Goal: Task Accomplishment & Management: Manage account settings

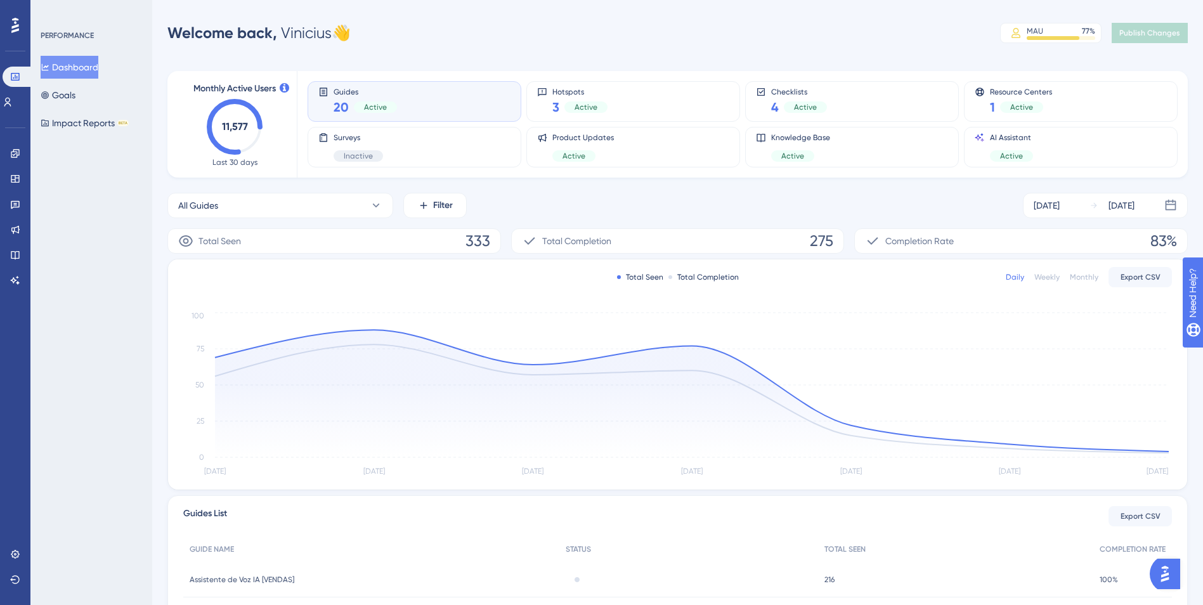
click at [1170, 568] on img "Open AI Assistant Launcher" at bounding box center [1165, 574] width 23 height 23
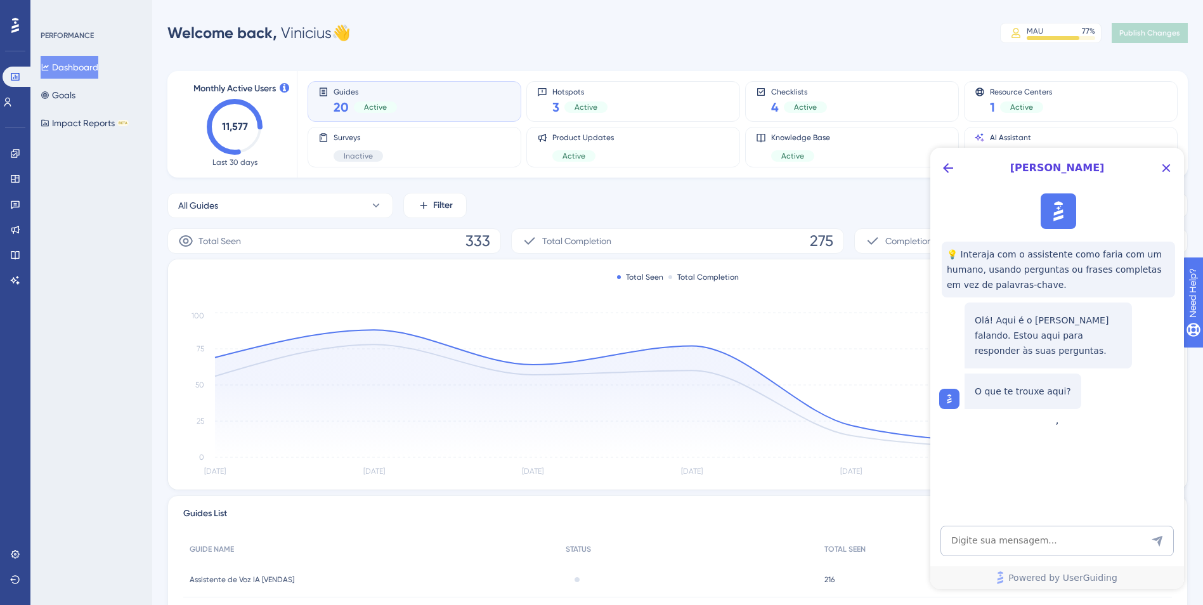
scroll to position [216, 0]
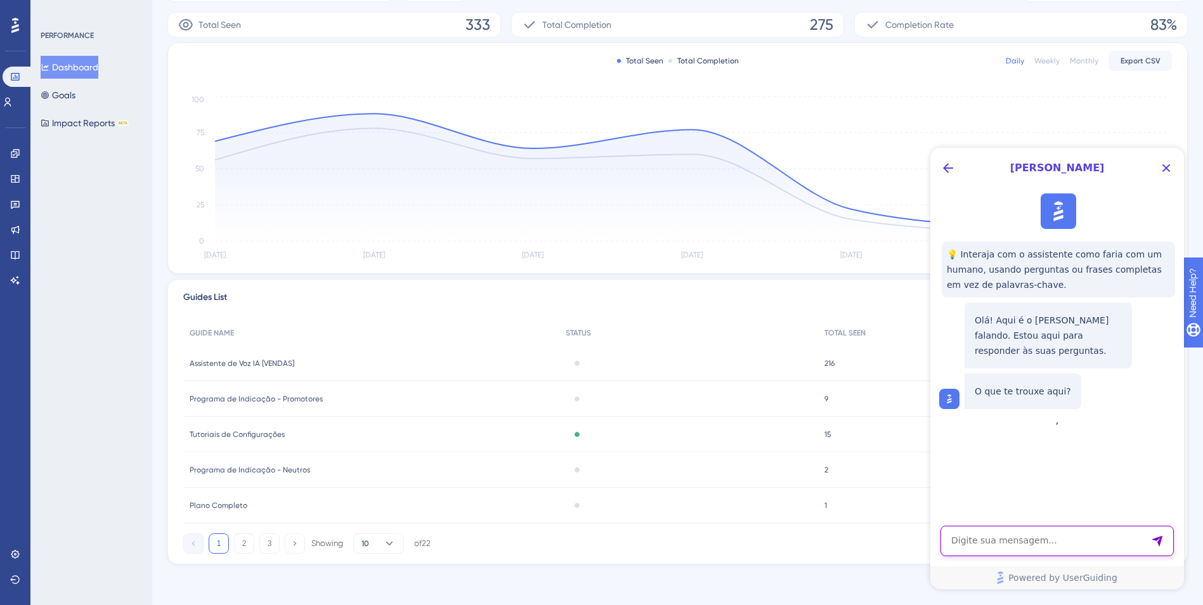
click at [997, 539] on textarea "AI Assistant Text Input" at bounding box center [1057, 541] width 233 height 30
type textarea "Bom dia! Preciso do backup da minha base de conhecimento"
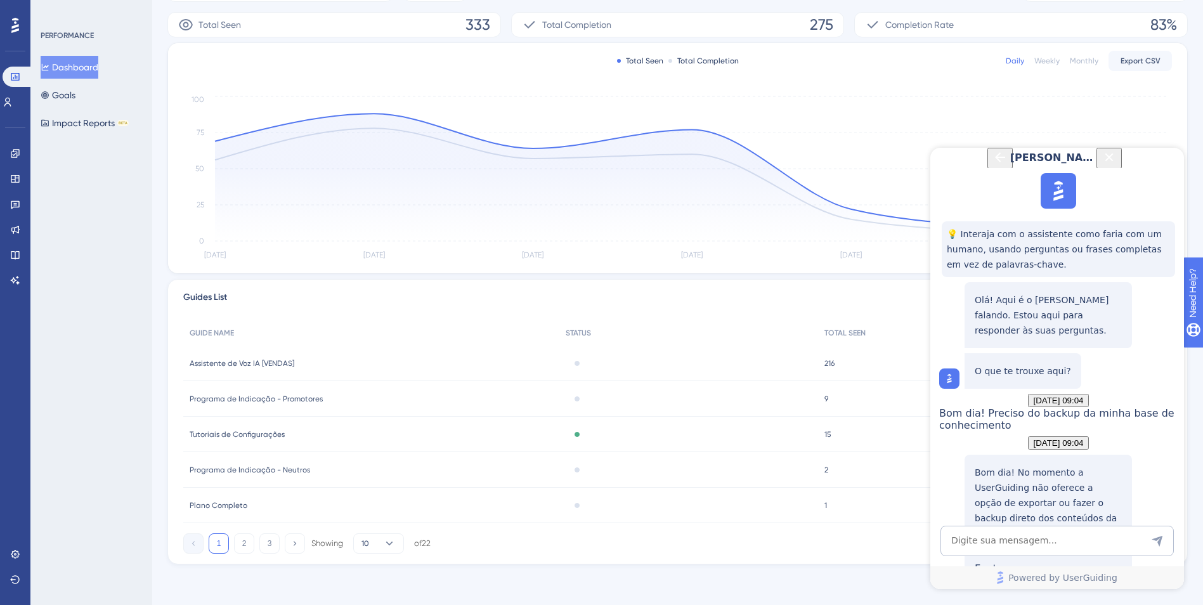
scroll to position [214, 0]
click at [997, 539] on textarea "AI Assistant Text Input" at bounding box center [1057, 541] width 233 height 30
type textarea "o suporte pode fazer isso?"
click at [20, 177] on link at bounding box center [15, 179] width 10 height 20
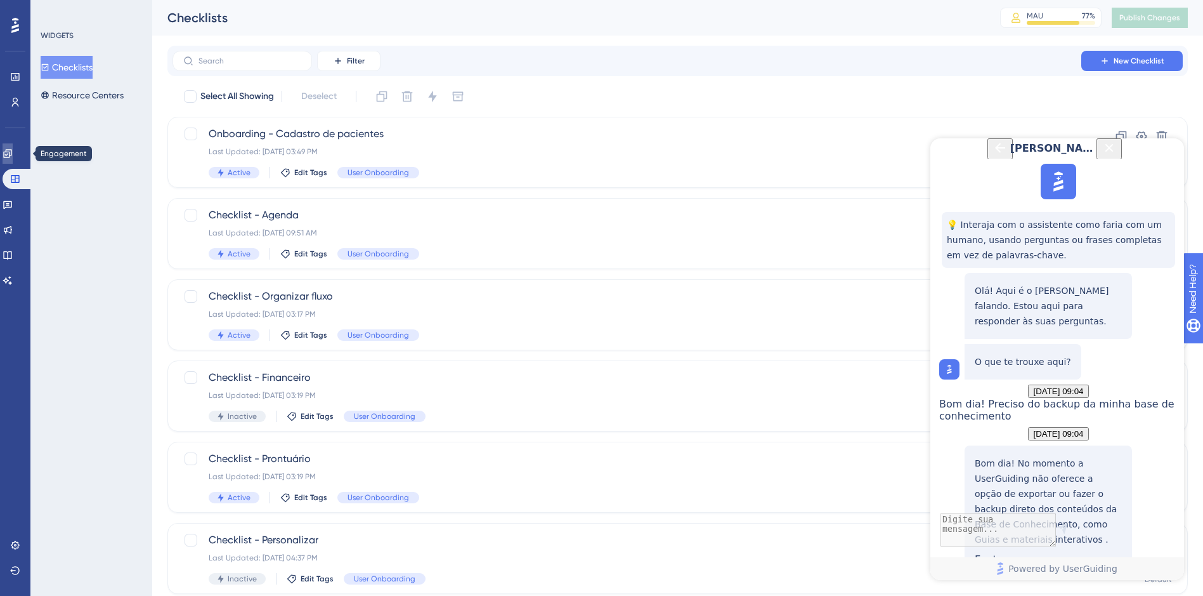
click at [13, 154] on icon at bounding box center [8, 153] width 10 height 10
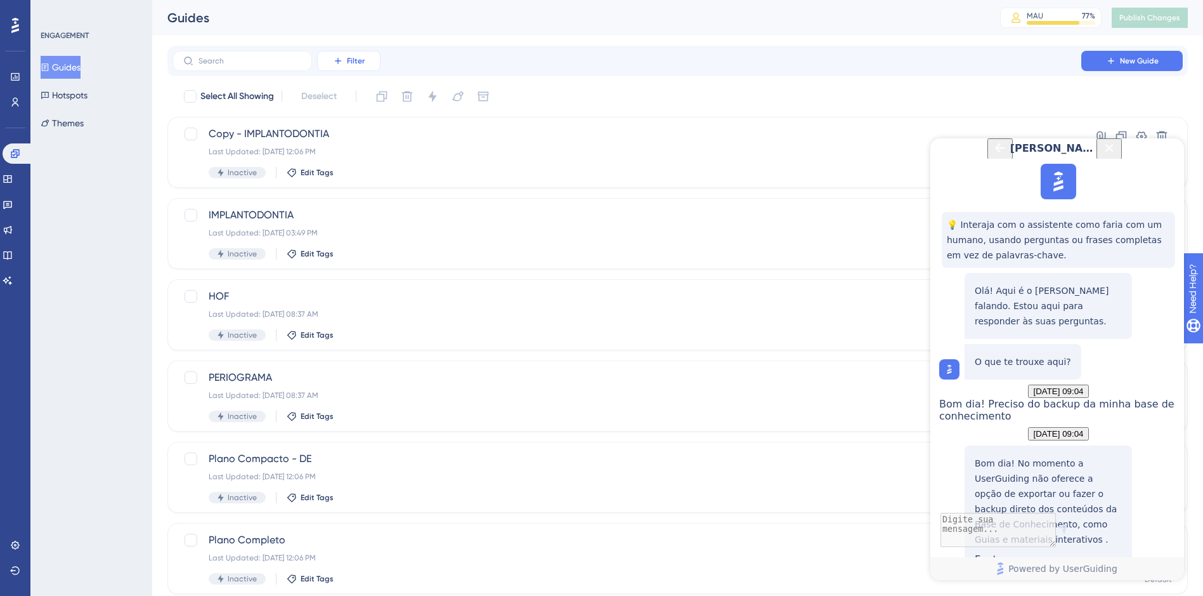
click at [355, 64] on span "Filter" at bounding box center [356, 61] width 18 height 10
click at [361, 175] on span "Status" at bounding box center [349, 173] width 26 height 15
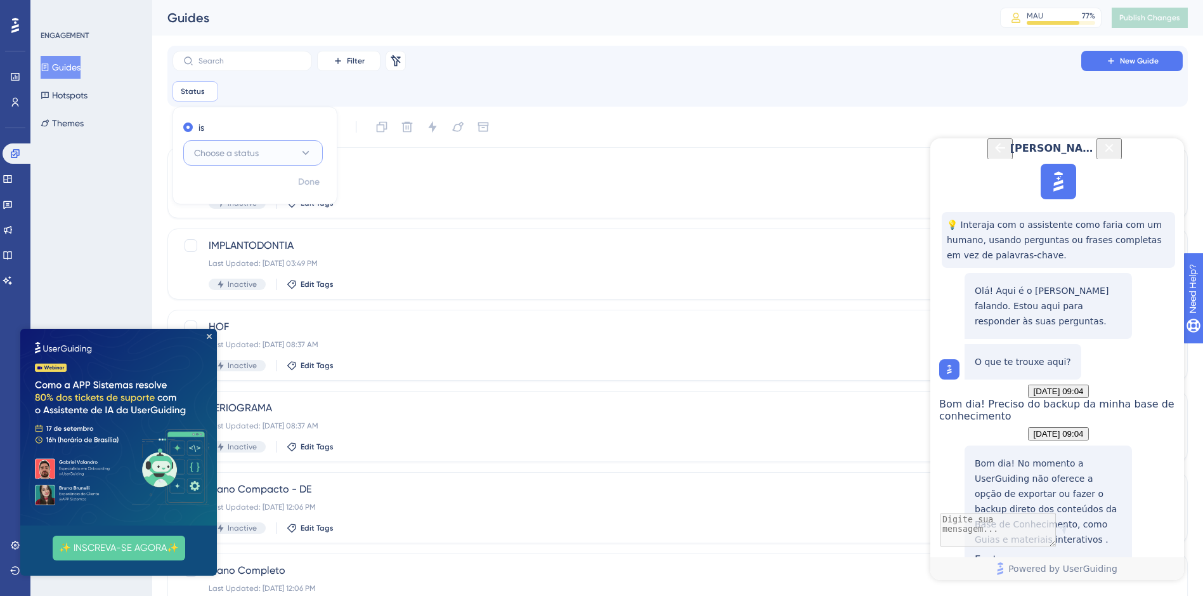
click at [291, 156] on button "Choose a status" at bounding box center [253, 152] width 140 height 25
click at [295, 191] on div "Active Active" at bounding box center [253, 191] width 103 height 25
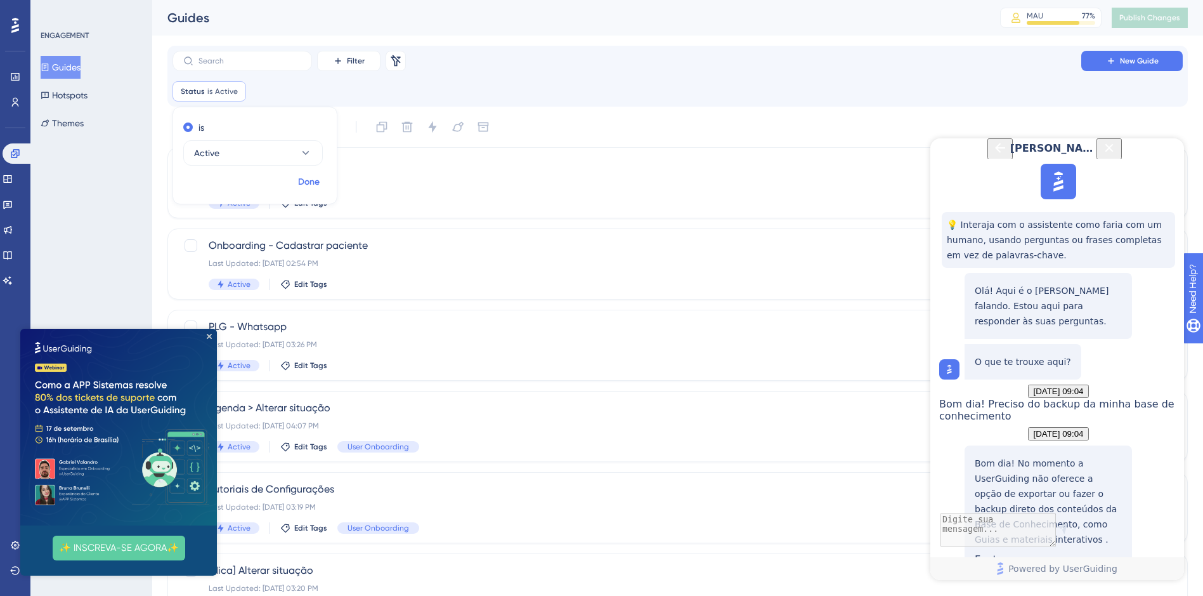
click at [315, 183] on span "Done" at bounding box center [309, 181] width 22 height 15
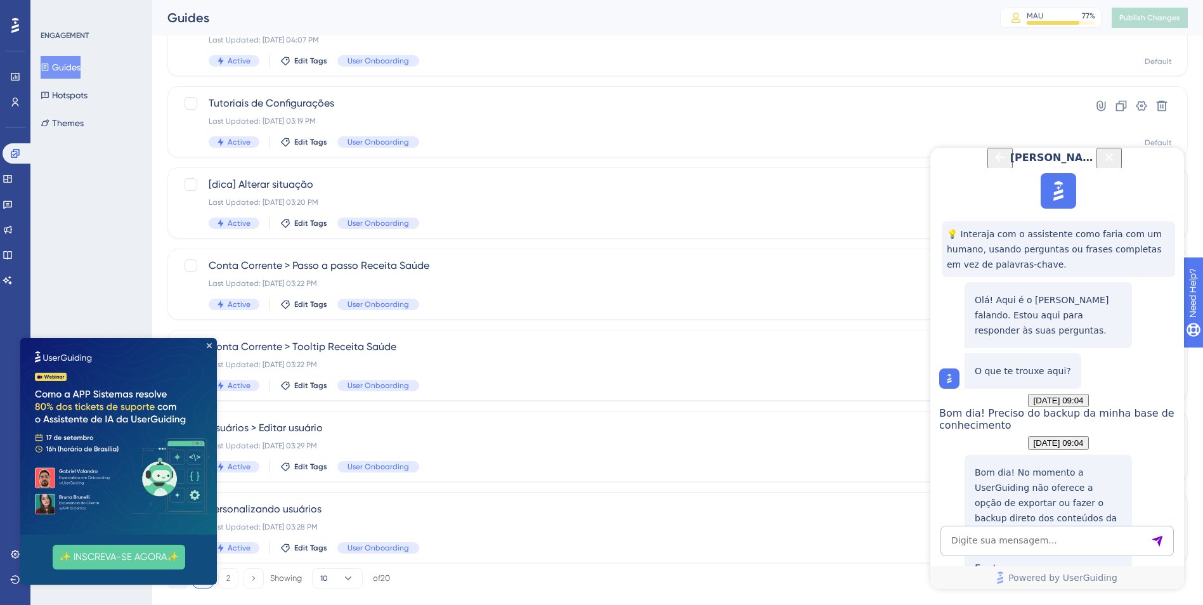
scroll to position [410, 0]
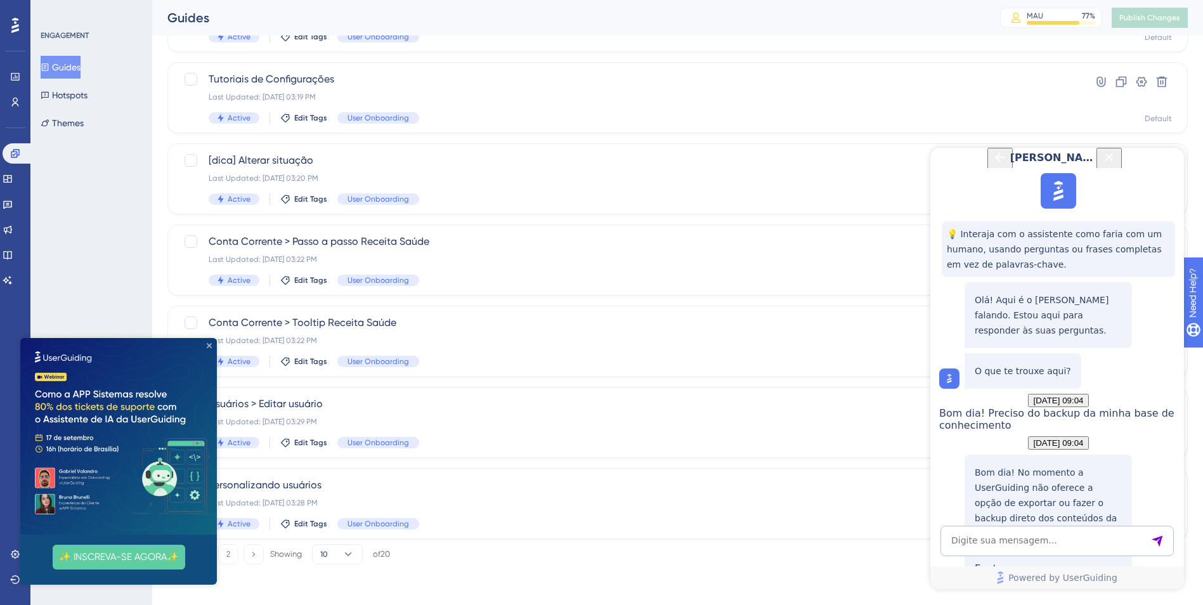
click at [211, 345] on icon "Close Preview" at bounding box center [209, 345] width 5 height 5
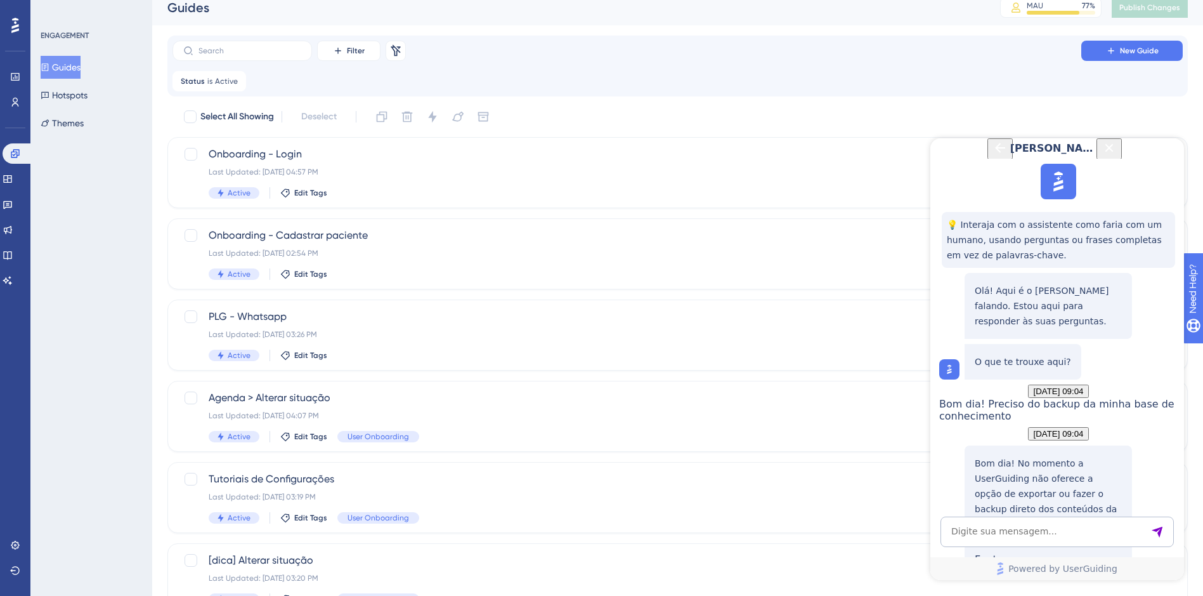
scroll to position [0, 0]
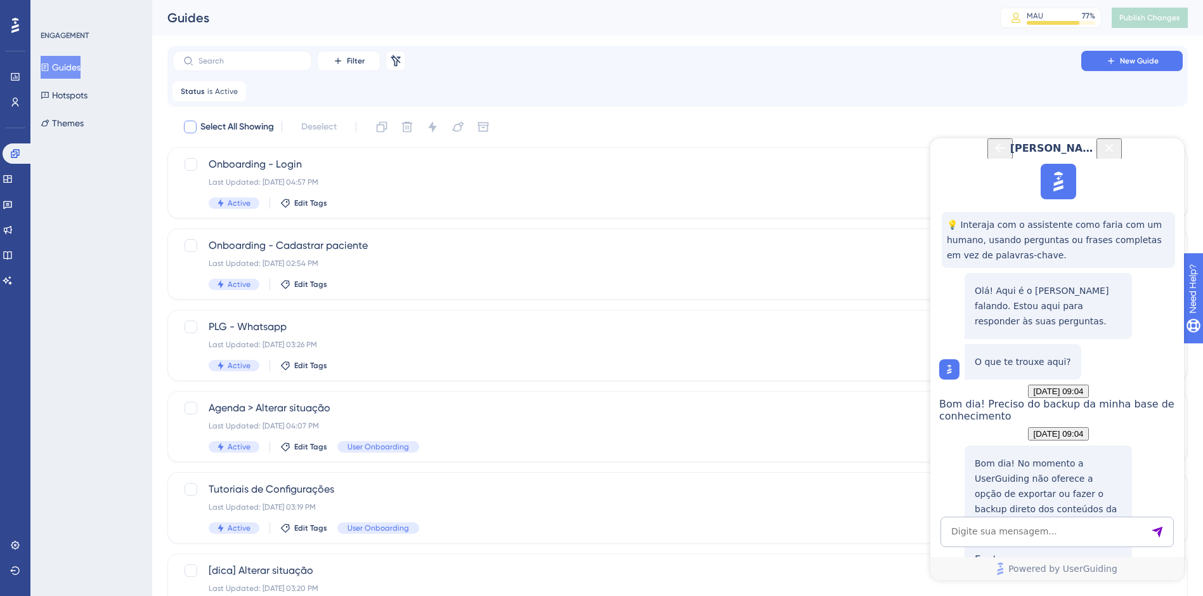
click at [197, 122] on div at bounding box center [190, 126] width 15 height 15
checkbox input "true"
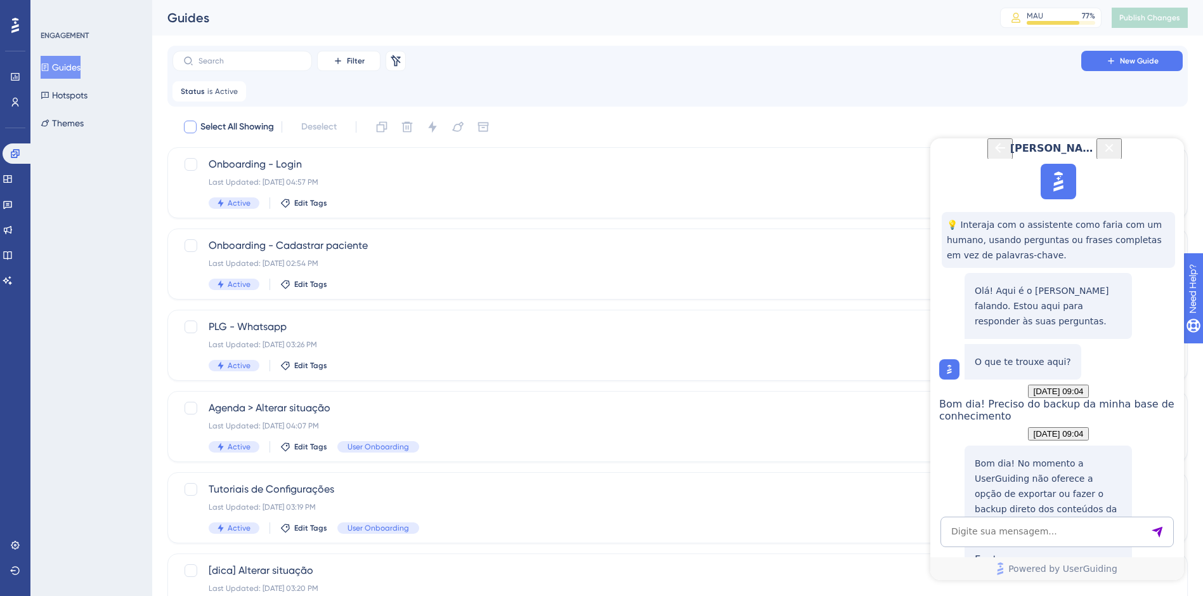
checkbox input "true"
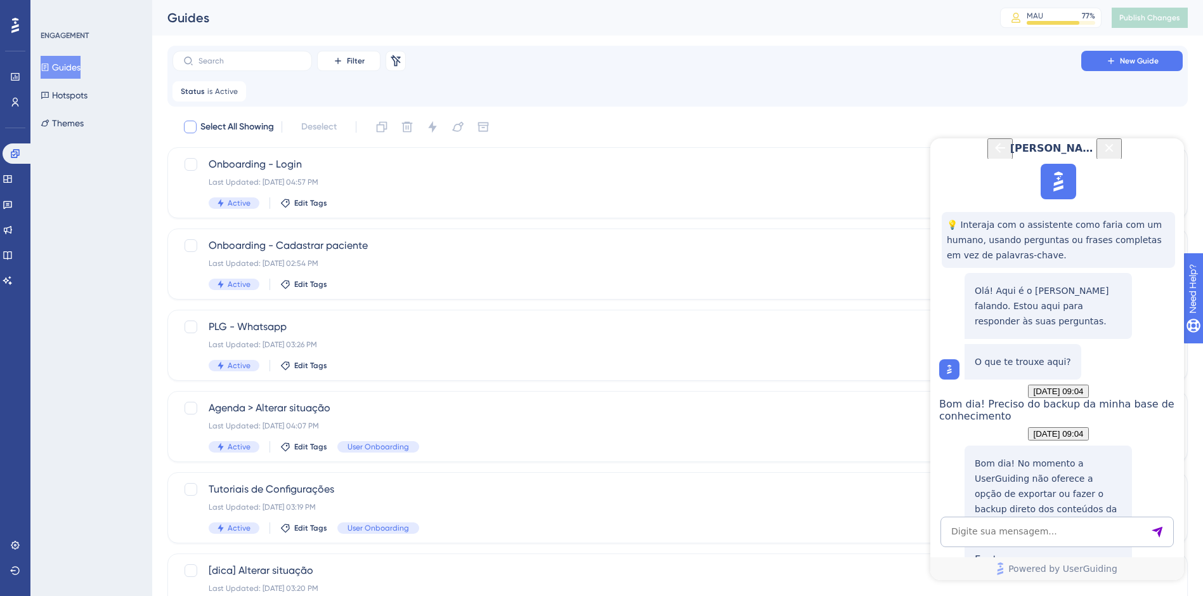
checkbox input "true"
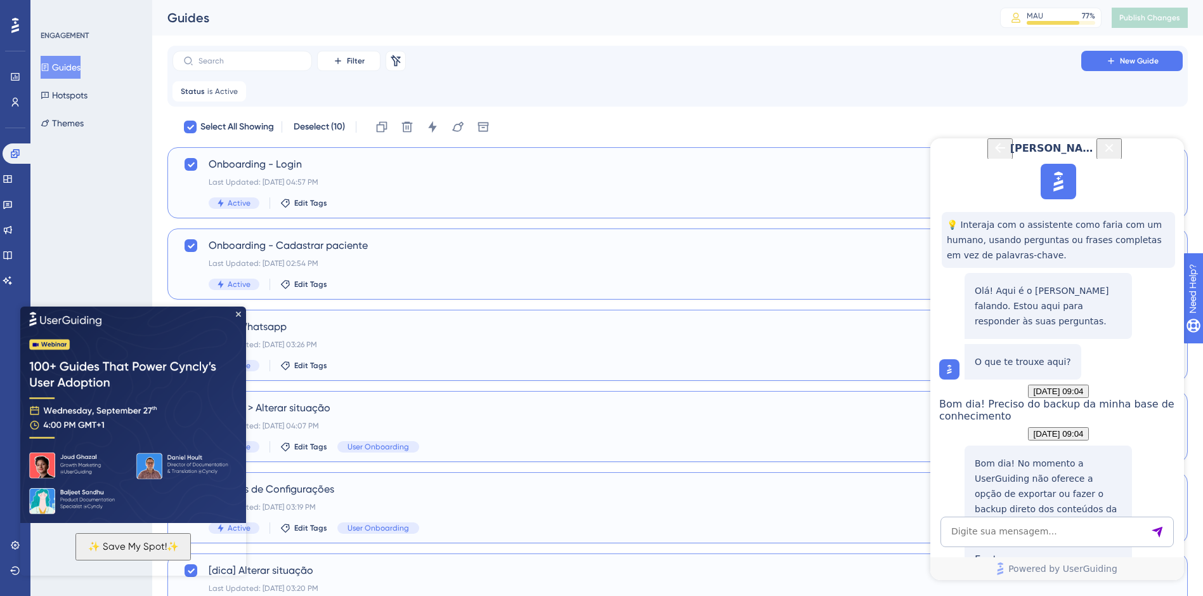
drag, startPoint x: 436, startPoint y: 107, endPoint x: 466, endPoint y: 104, distance: 30.0
click at [446, 106] on div "Filter Remove Filters New Guide Status is Active Active Remove Select All Showi…" at bounding box center [677, 510] width 1021 height 929
click at [431, 125] on icon at bounding box center [432, 127] width 13 height 13
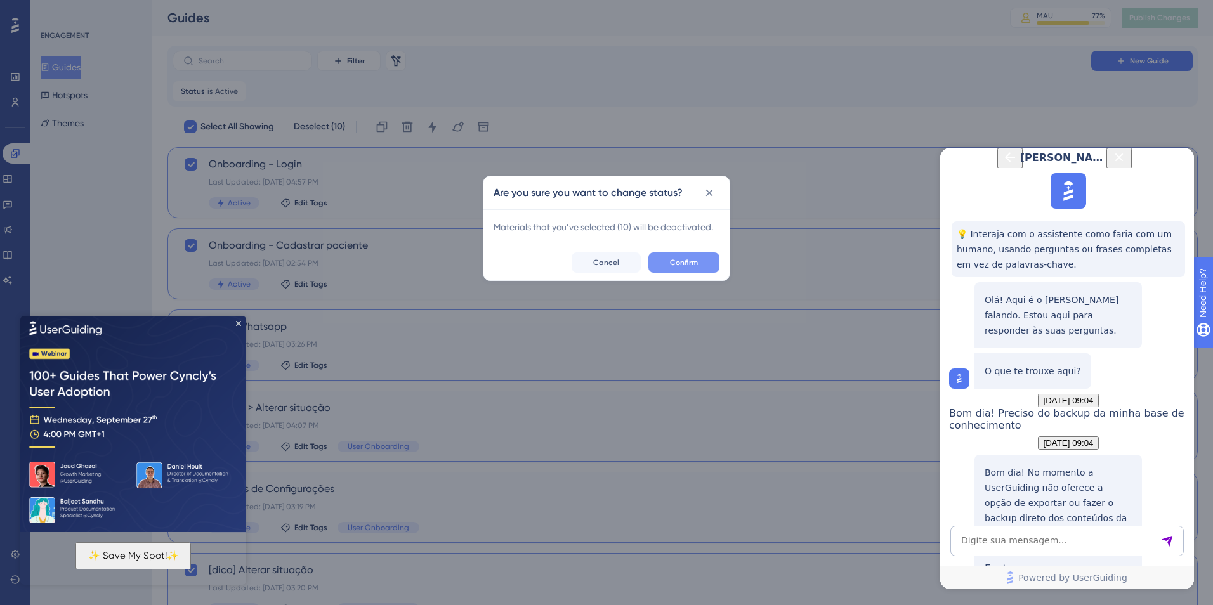
click at [693, 261] on span "Confirm" at bounding box center [684, 263] width 28 height 10
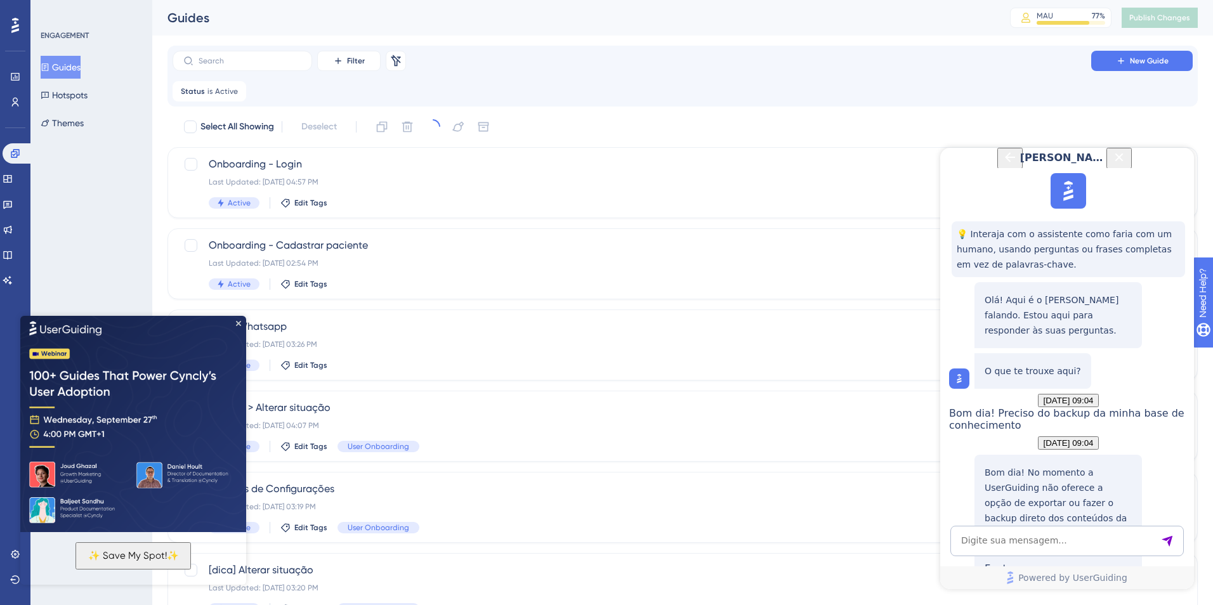
checkbox input "false"
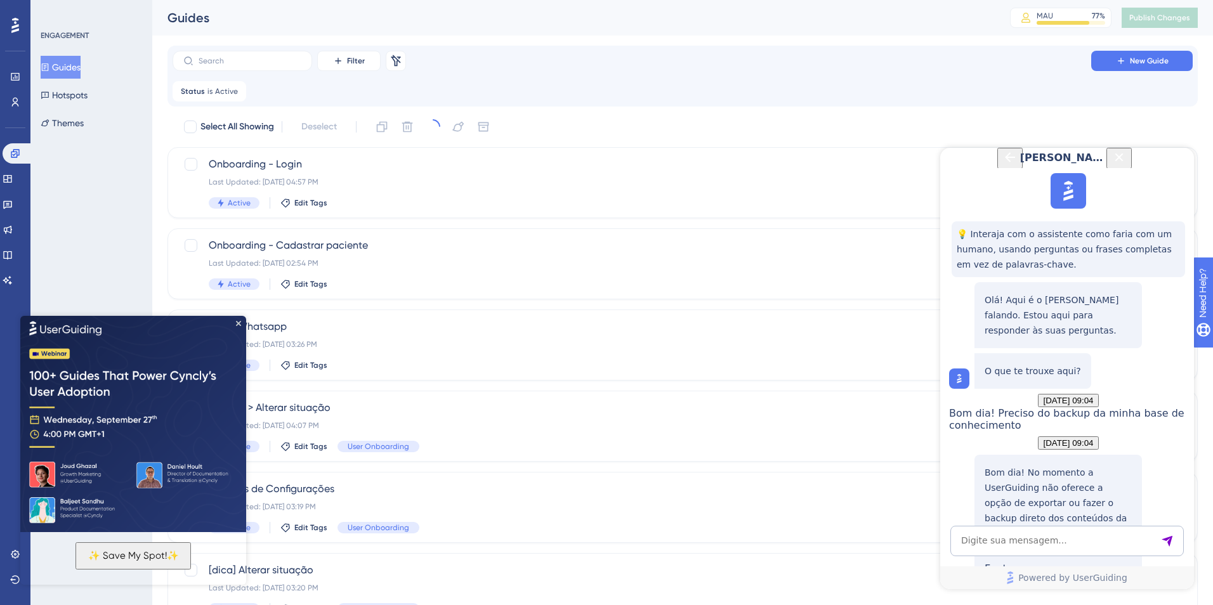
checkbox input "false"
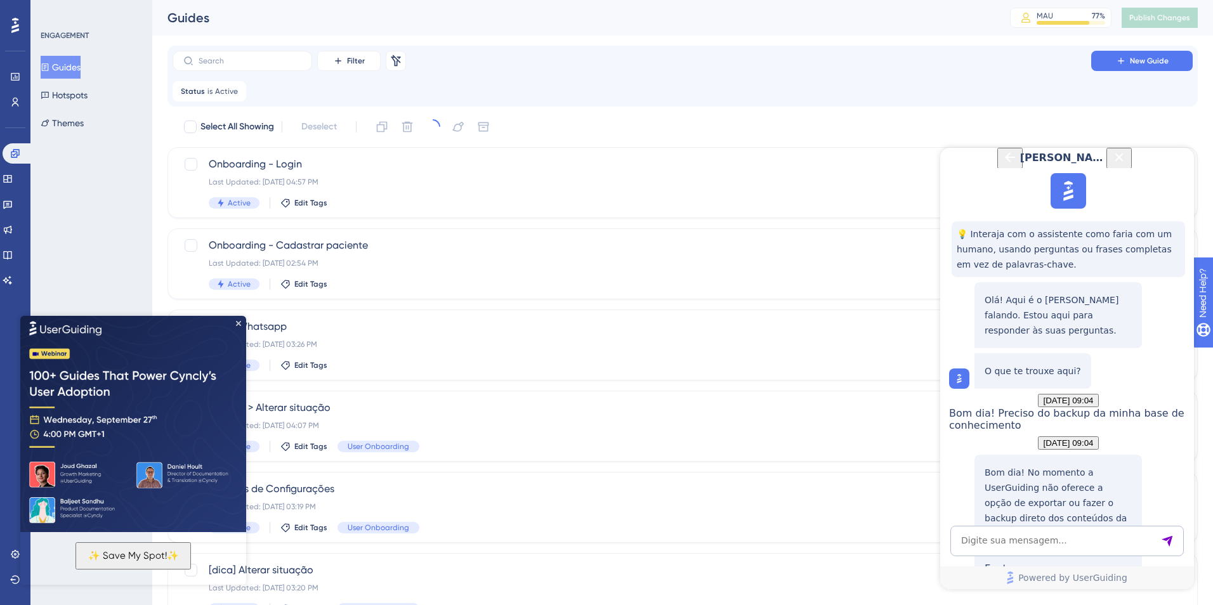
checkbox input "false"
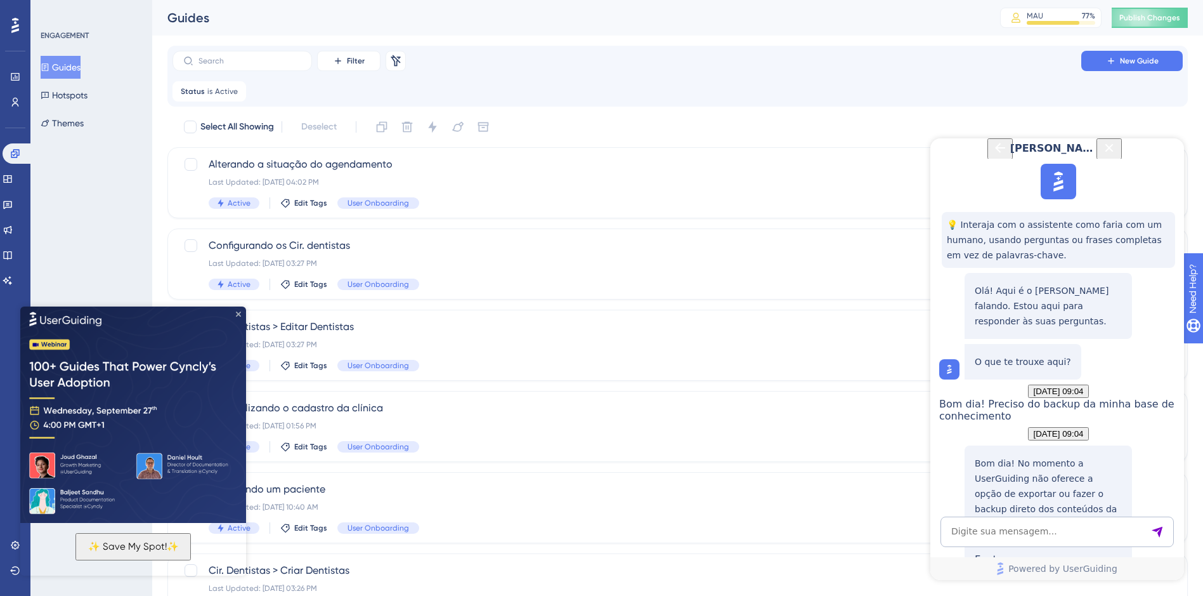
click at [237, 311] on icon "Close Preview" at bounding box center [238, 313] width 5 height 5
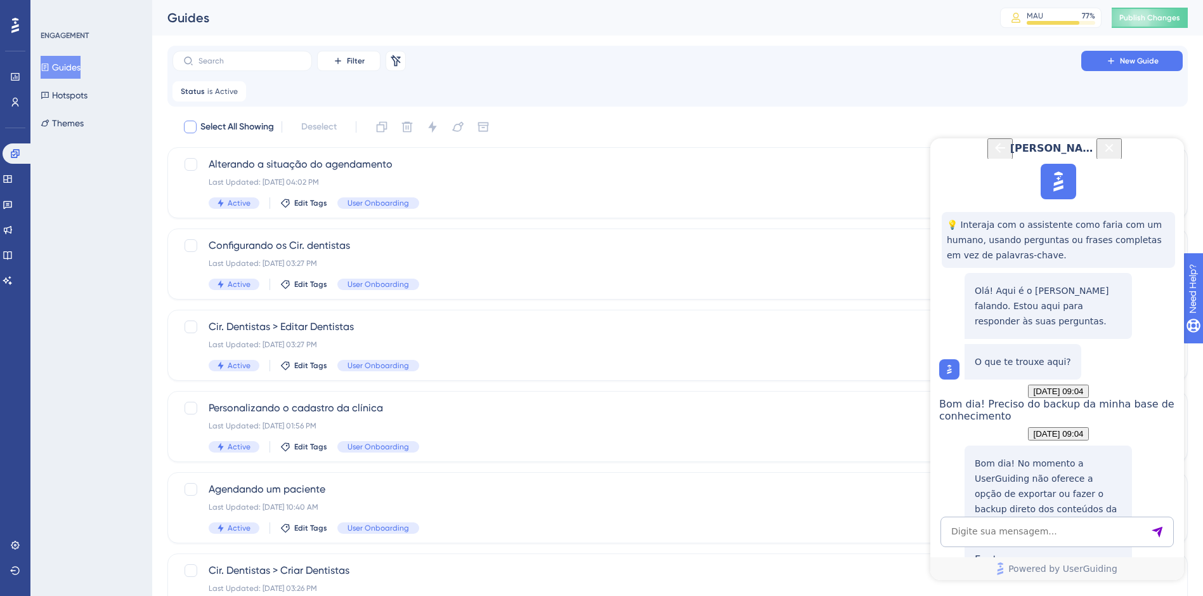
click at [197, 126] on label "Select All Showing" at bounding box center [228, 126] width 91 height 15
checkbox input "true"
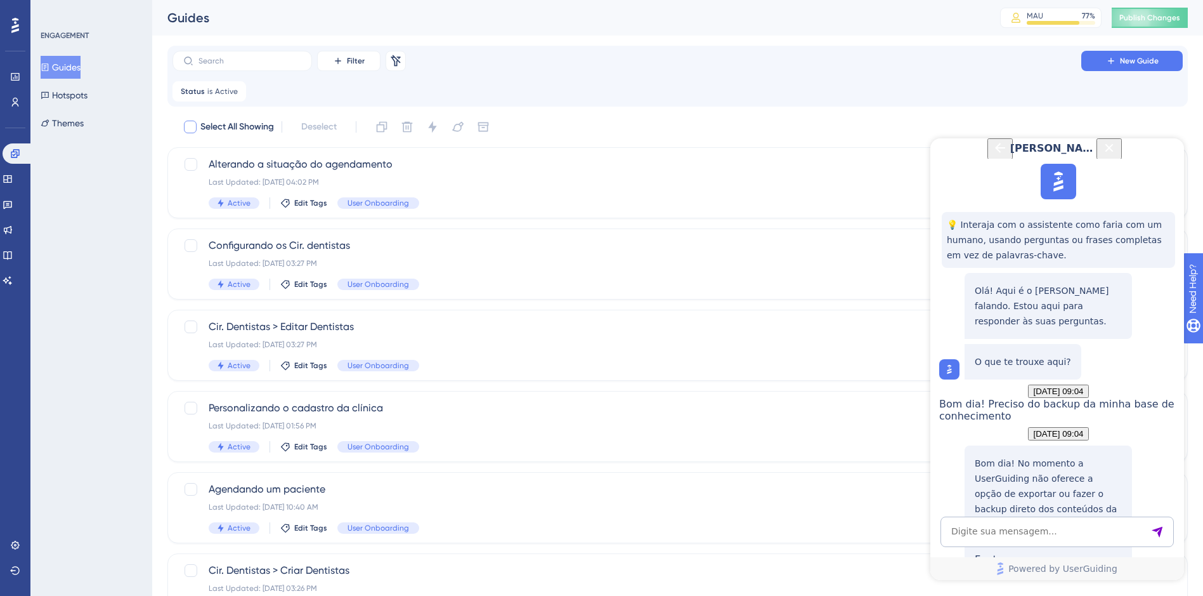
checkbox input "true"
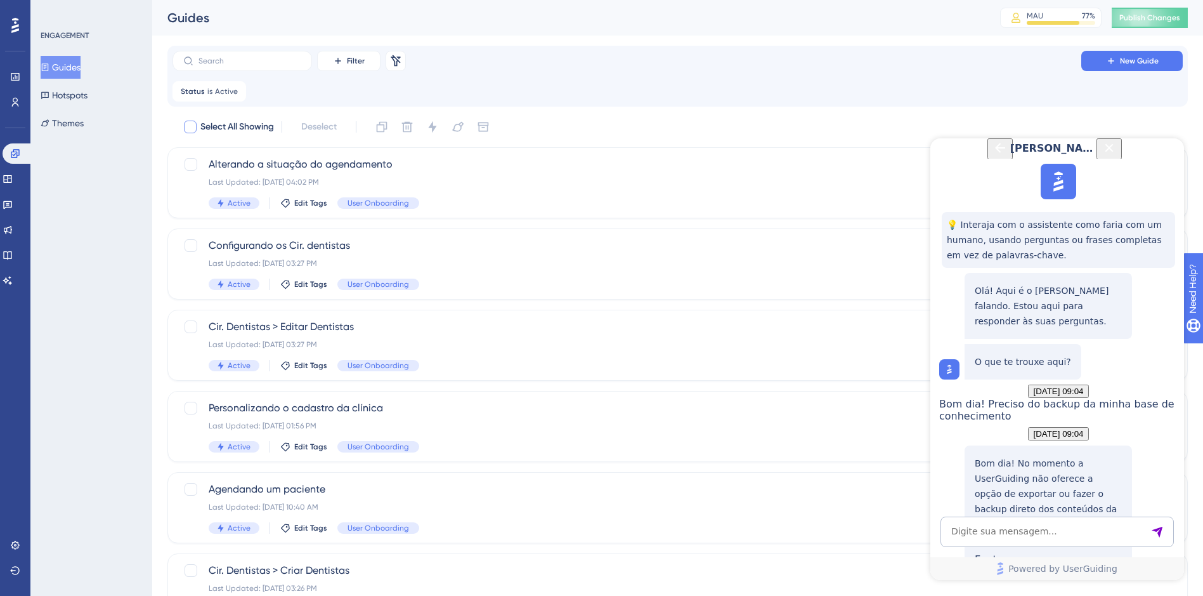
checkbox input "true"
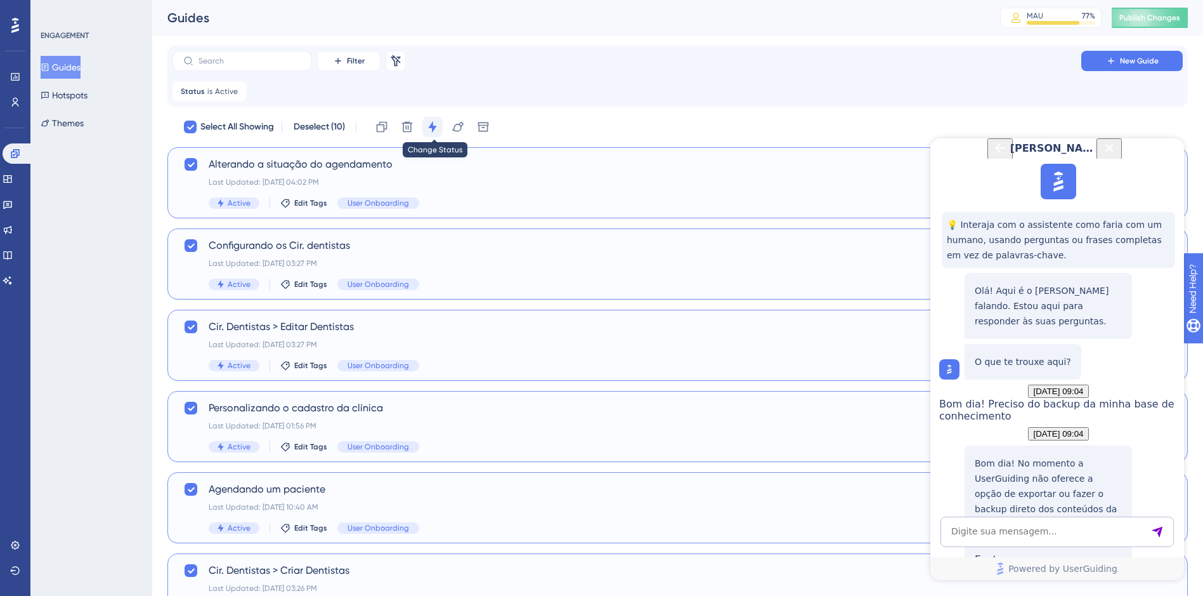
click at [433, 135] on button at bounding box center [432, 127] width 20 height 20
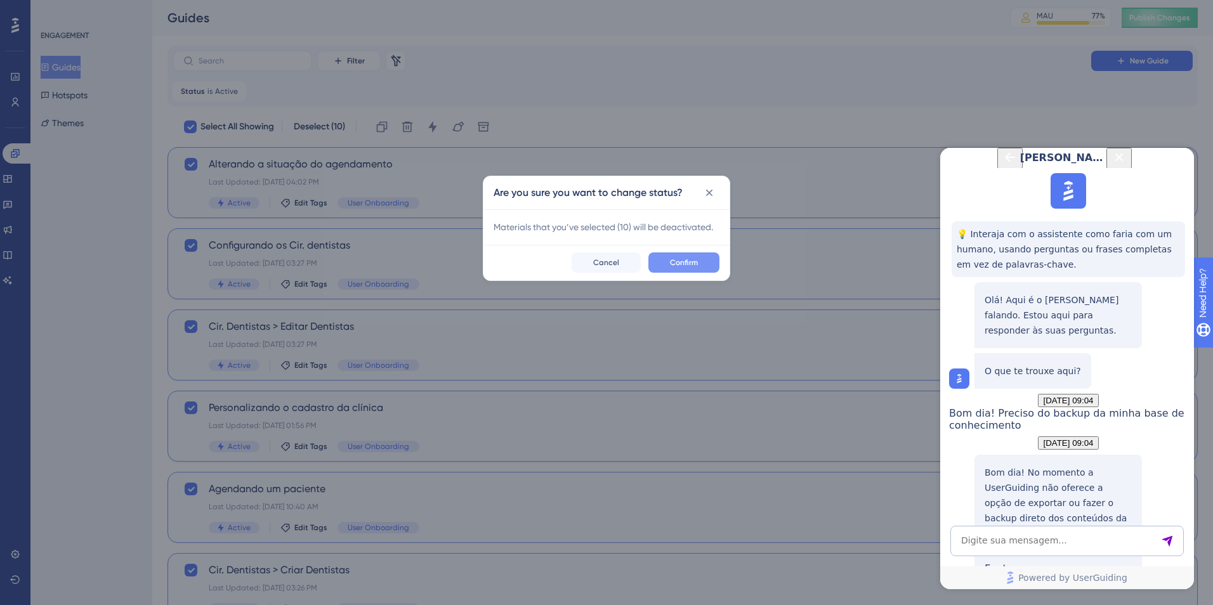
click at [700, 261] on button "Confirm" at bounding box center [683, 262] width 71 height 20
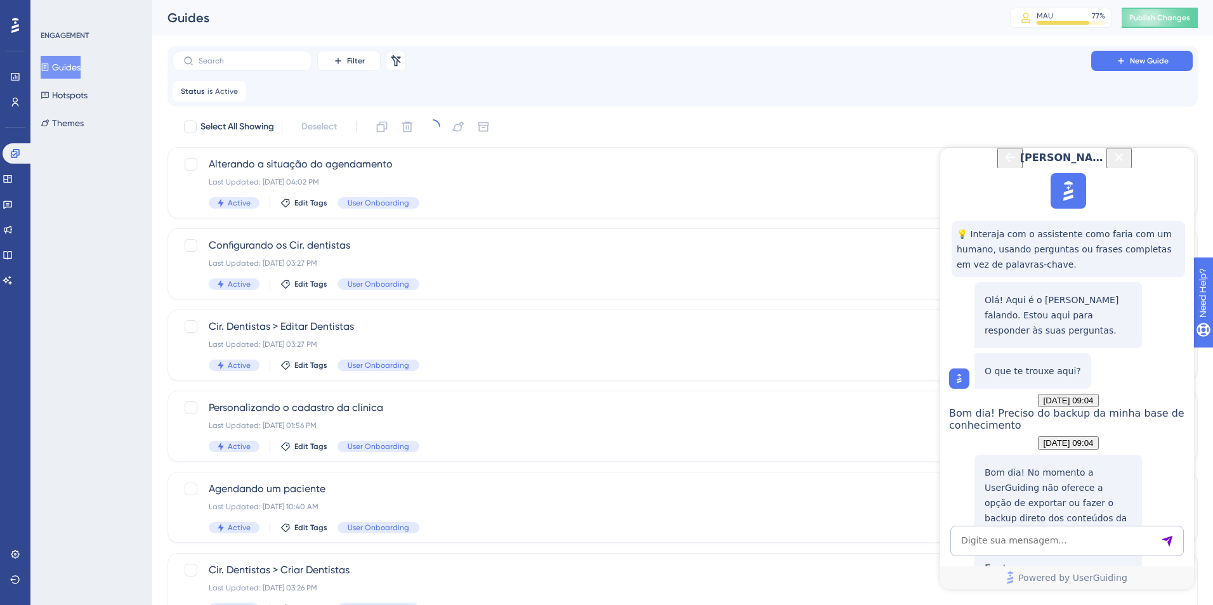
checkbox input "false"
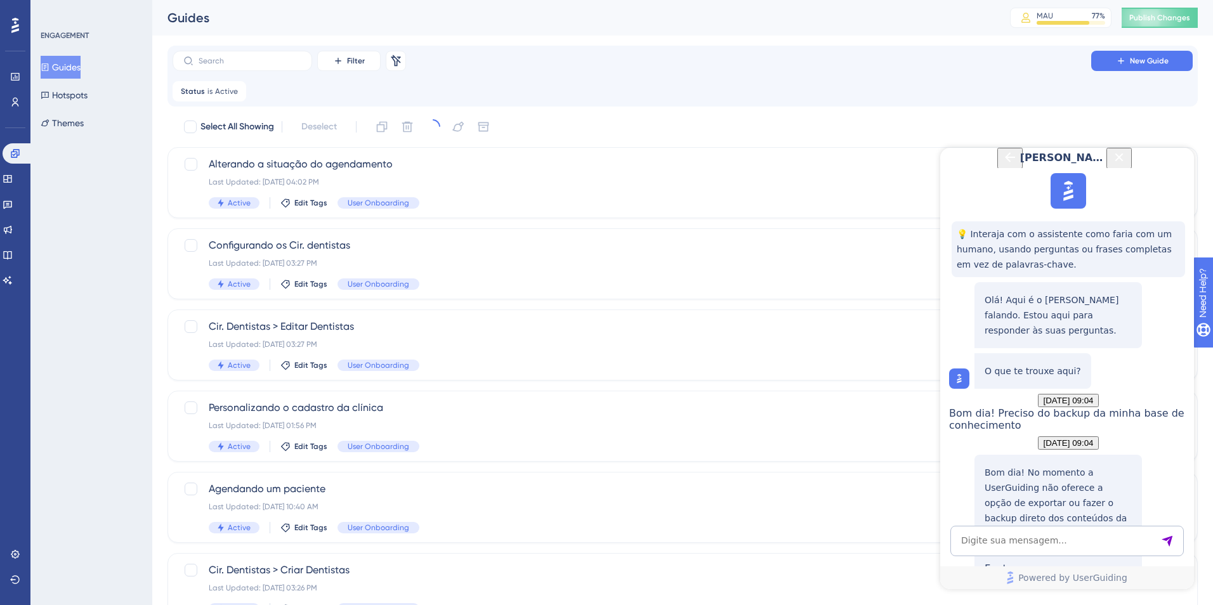
checkbox input "false"
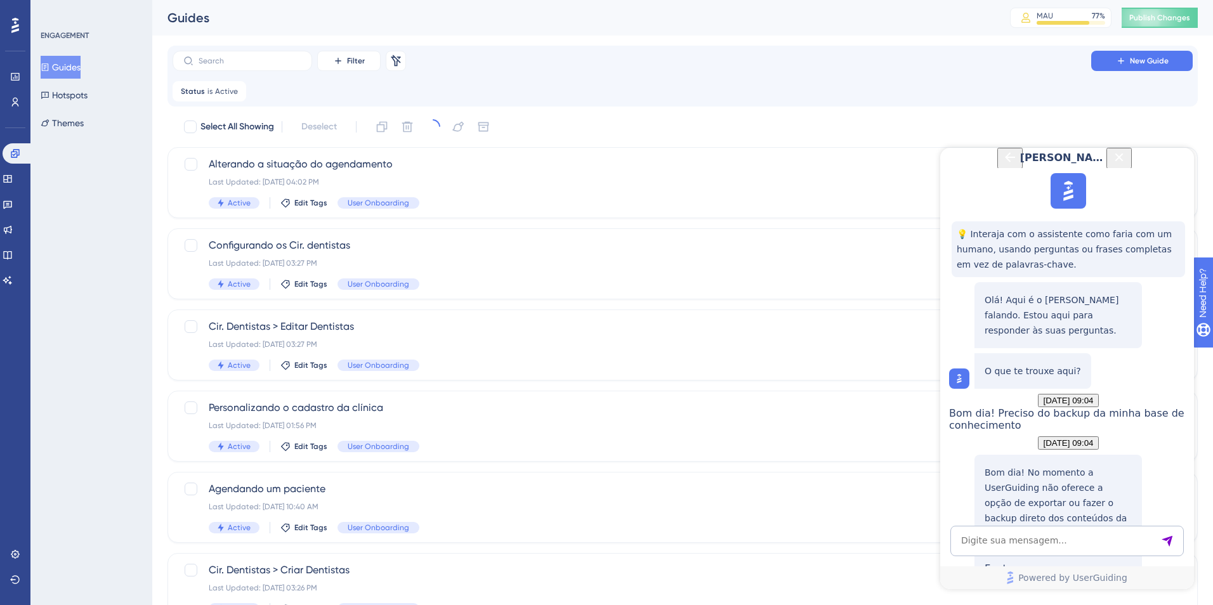
checkbox input "false"
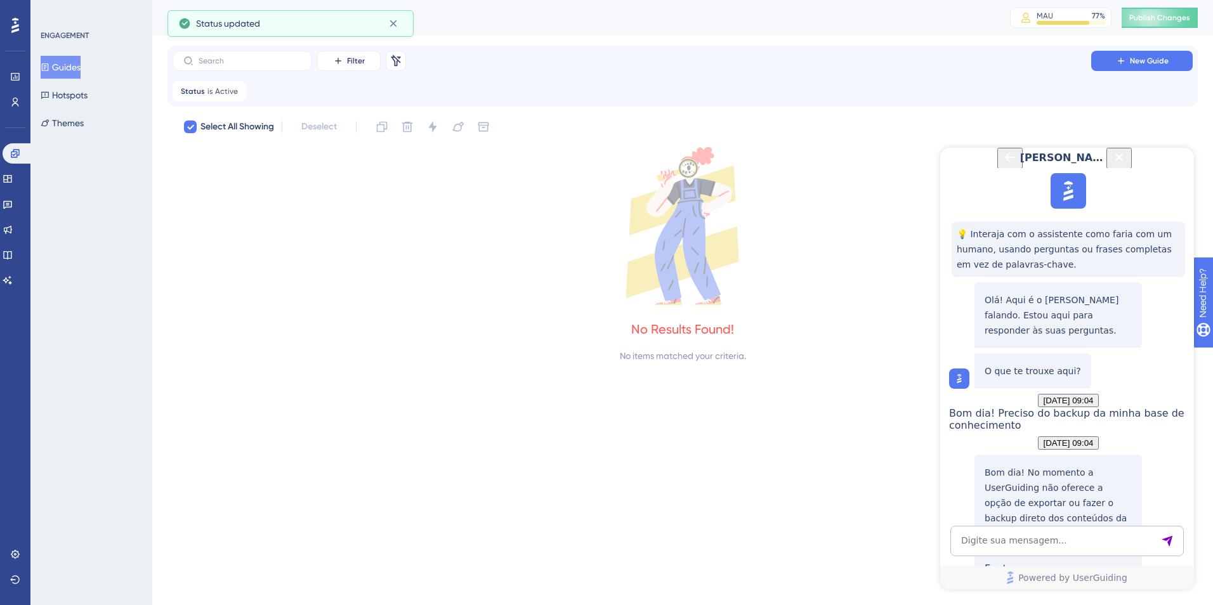
click at [373, 285] on icon at bounding box center [682, 226] width 1030 height 158
